Goal: Complete application form: Complete application form

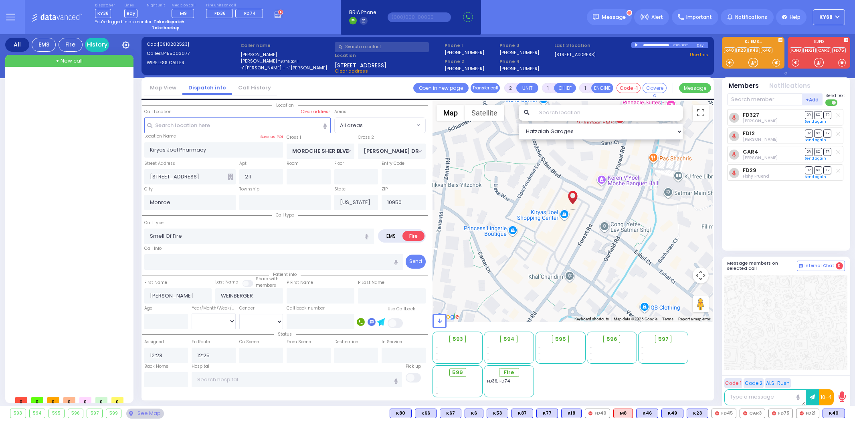
select select
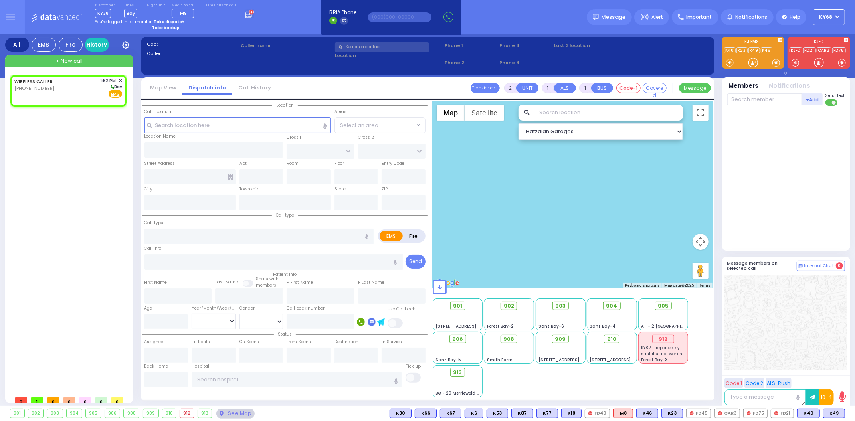
select select
radio input "true"
select select
type input "13:52"
select select "Hatzalah Garages"
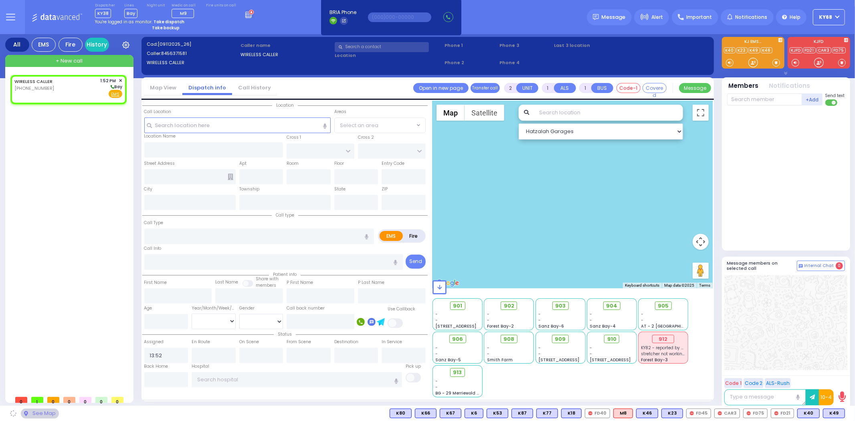
select select
radio input "true"
select select
select select "Hatzalah Garages"
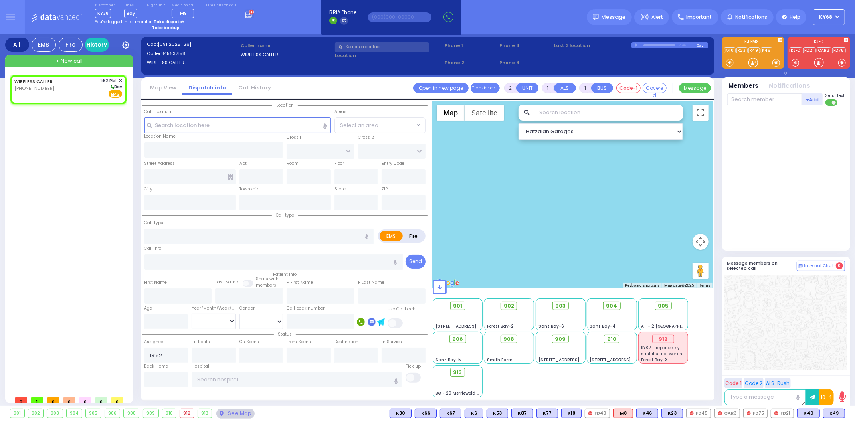
click at [523, 15] on div "Dispatcher KY38 shift has started. Are you ? [GEOGRAPHIC_DATA]" at bounding box center [427, 17] width 855 height 34
select select
radio input "true"
select select
select select "Hatzalah Garages"
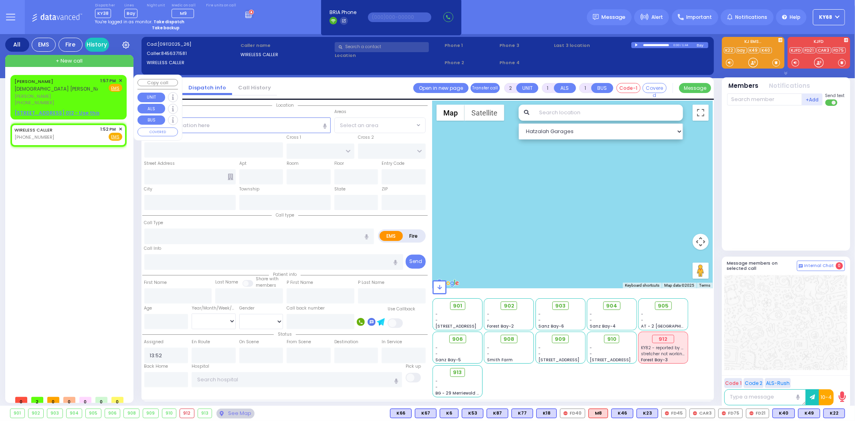
click at [68, 74] on div "[PERSON_NAME] [DEMOGRAPHIC_DATA] [PERSON_NAME] [PERSON_NAME] - ר' [PERSON_NAME]…" at bounding box center [69, 235] width 123 height 331
click at [66, 77] on div "[PERSON_NAME] [DEMOGRAPHIC_DATA] [PERSON_NAME] [PERSON_NAME] - ר' [PERSON_NAME]" at bounding box center [105, 85] width 182 height 16
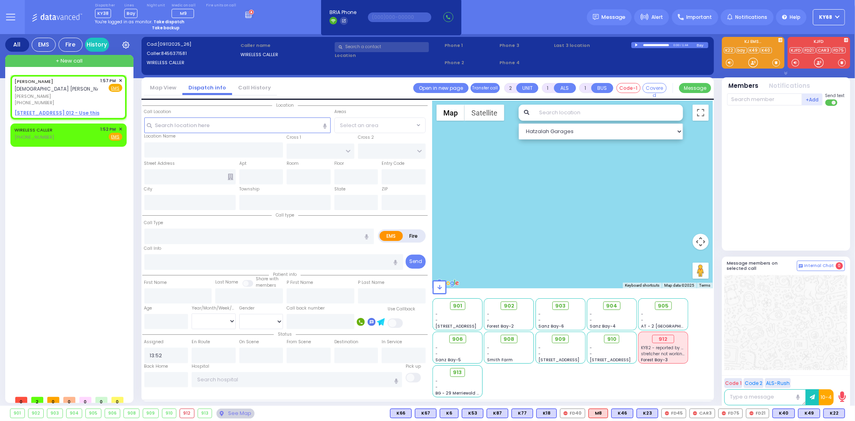
select select
radio input "true"
type input "WOLF"
type input "WALDMAN"
select select
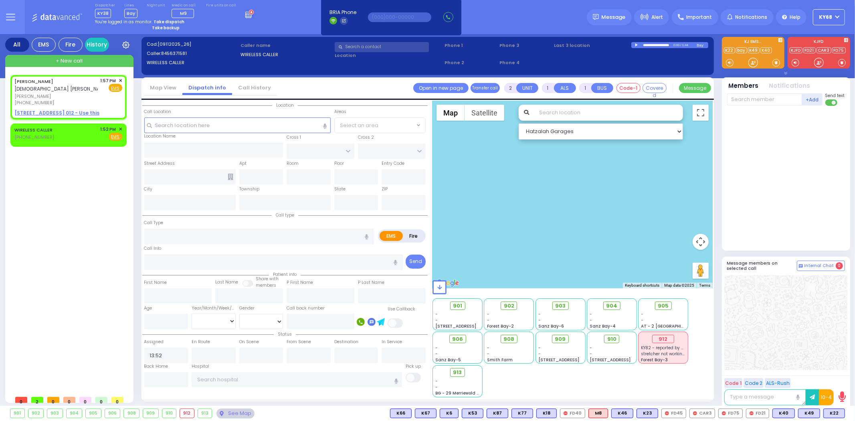
type input "13:57"
select select "Hatzalah Garages"
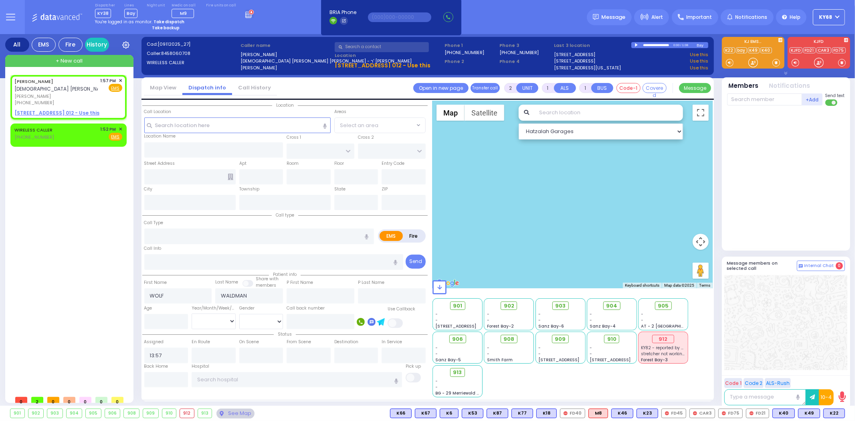
click at [637, 45] on div at bounding box center [637, 45] width 4 height 4
